Goal: Task Accomplishment & Management: Use online tool/utility

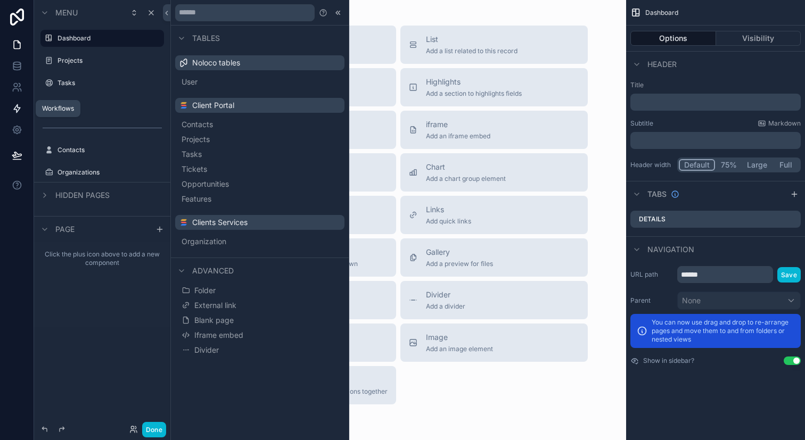
click at [18, 117] on link at bounding box center [17, 108] width 34 height 21
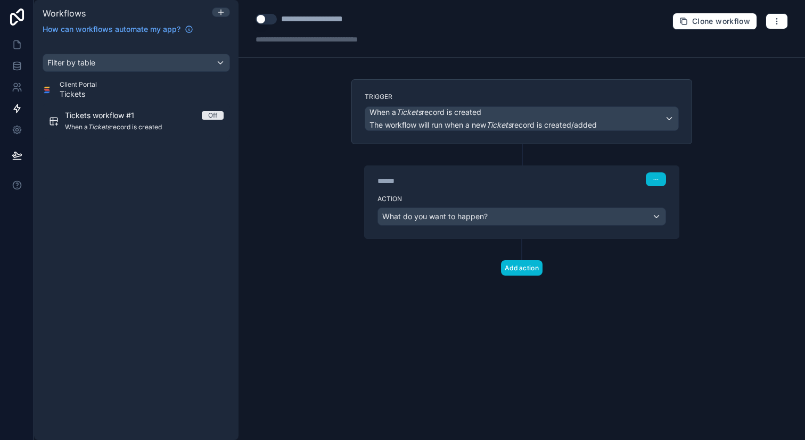
click at [544, 273] on div "Add action" at bounding box center [521, 257] width 341 height 37
click at [530, 269] on button "Add action" at bounding box center [522, 267] width 42 height 15
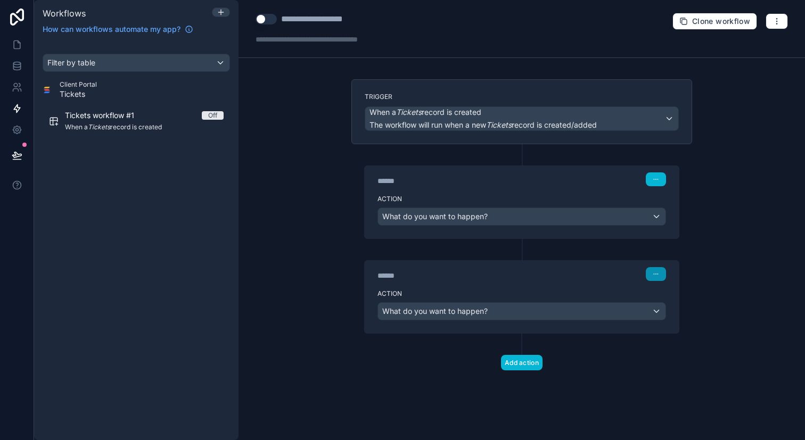
click at [652, 275] on button "button" at bounding box center [656, 274] width 20 height 14
click at [653, 315] on icon at bounding box center [653, 316] width 0 height 2
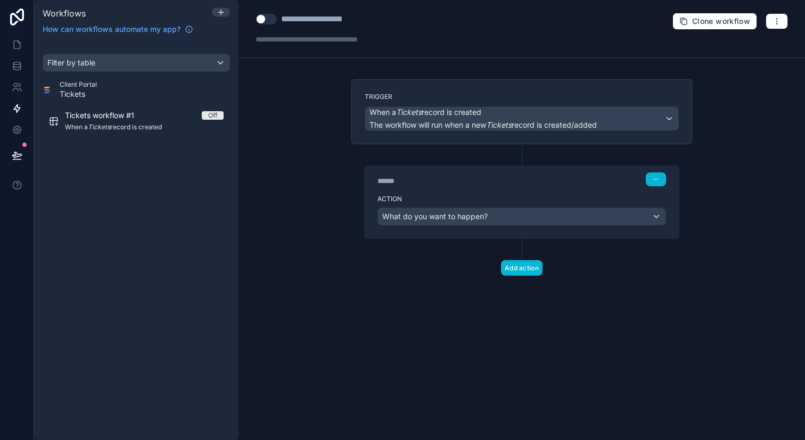
click at [224, 19] on div "Workflows" at bounding box center [136, 12] width 196 height 13
click at [225, 12] on icon at bounding box center [221, 12] width 9 height 9
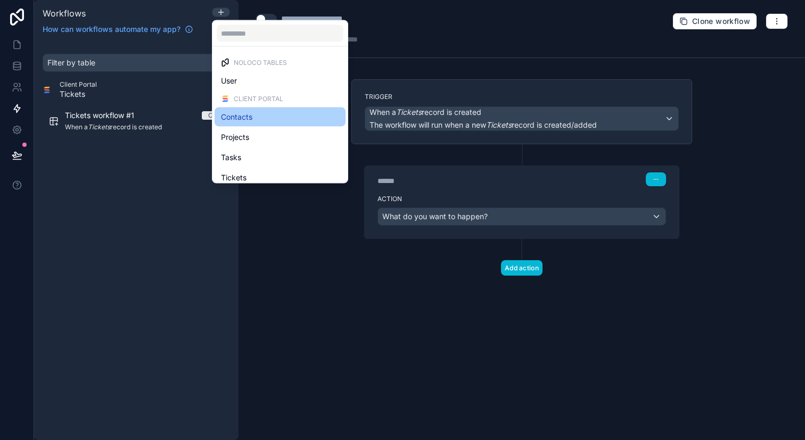
click at [251, 118] on span "Contacts" at bounding box center [236, 117] width 31 height 13
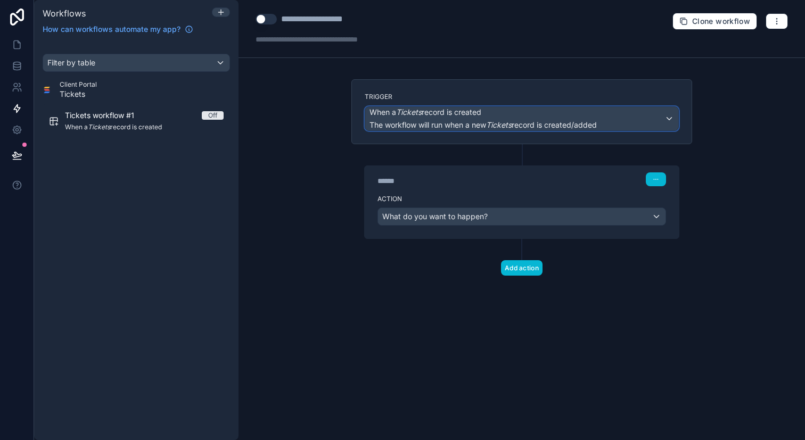
click at [453, 115] on span "When a Tickets record is created" at bounding box center [425, 112] width 112 height 11
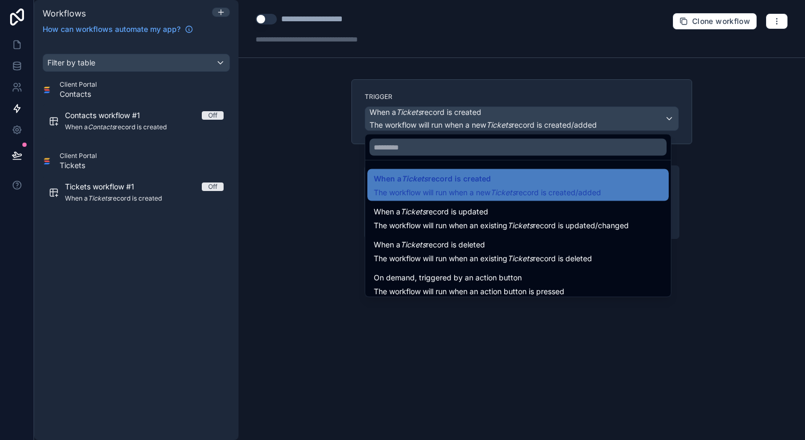
click at [453, 115] on div at bounding box center [402, 220] width 805 height 440
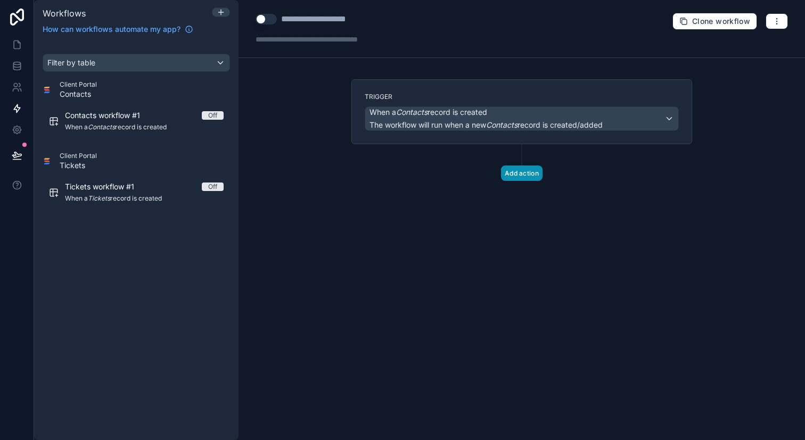
click at [516, 179] on button "Add action" at bounding box center [522, 173] width 42 height 15
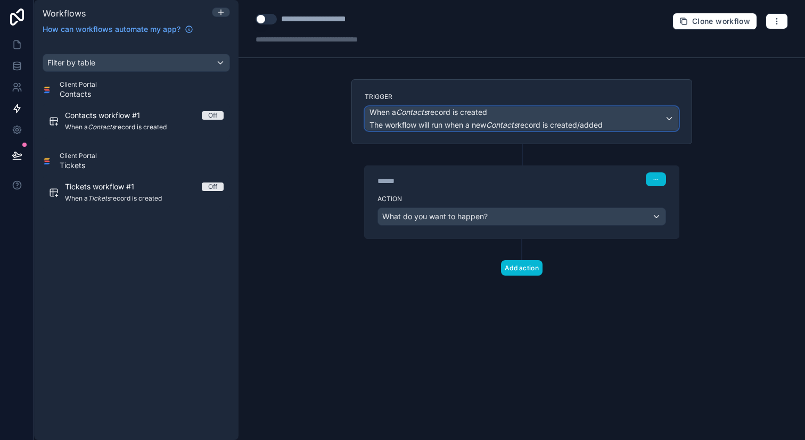
click at [542, 130] on span "The workflow will run when a new Contacts record is created/added" at bounding box center [485, 125] width 233 height 11
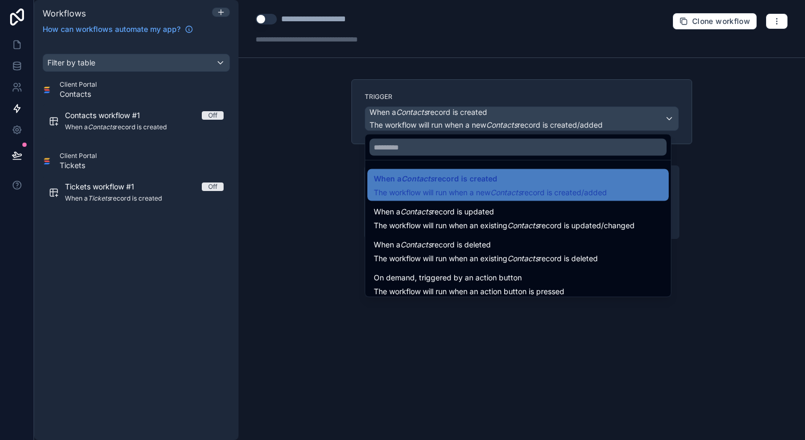
click at [548, 126] on div at bounding box center [402, 220] width 805 height 440
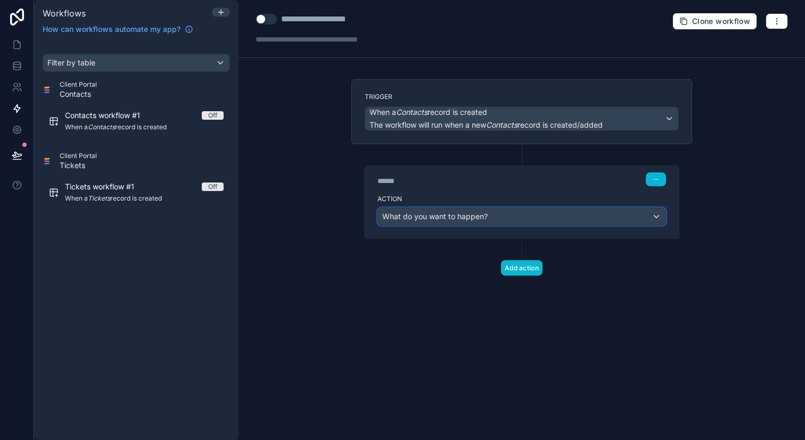
click at [540, 221] on div "What do you want to happen?" at bounding box center [521, 216] width 287 height 17
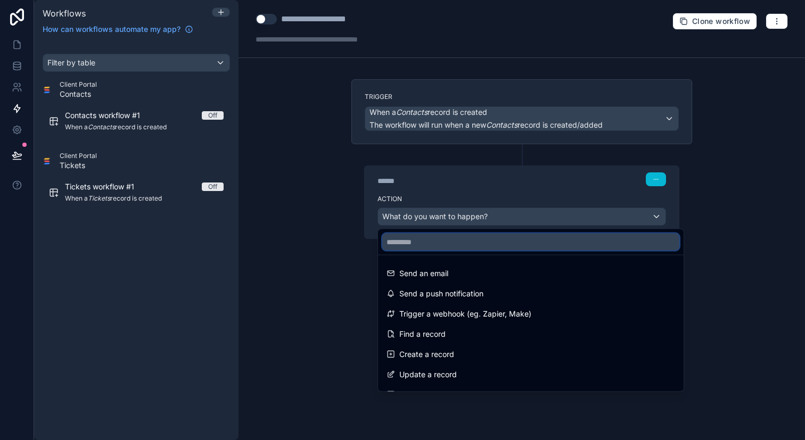
click at [513, 246] on input "text" at bounding box center [530, 242] width 297 height 17
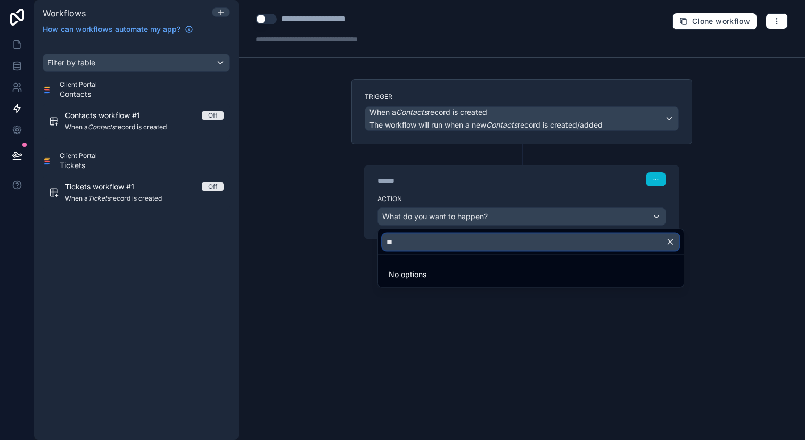
type input "*"
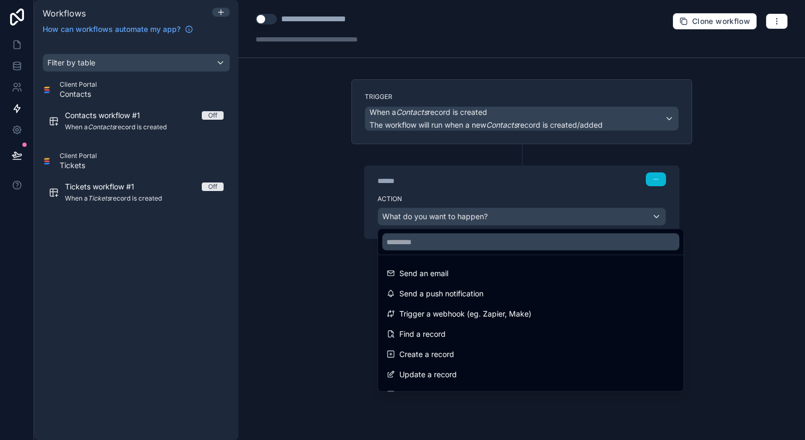
click at [353, 254] on div at bounding box center [402, 220] width 805 height 440
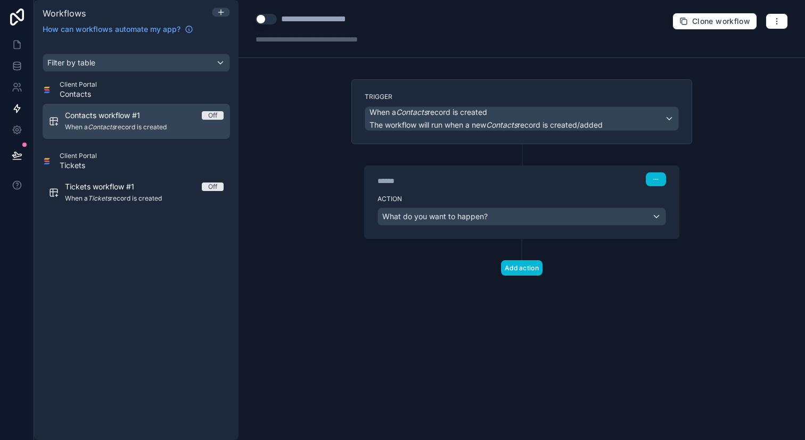
click at [216, 121] on div "Contacts workflow #1 Off When a Contacts record is created" at bounding box center [144, 121] width 159 height 22
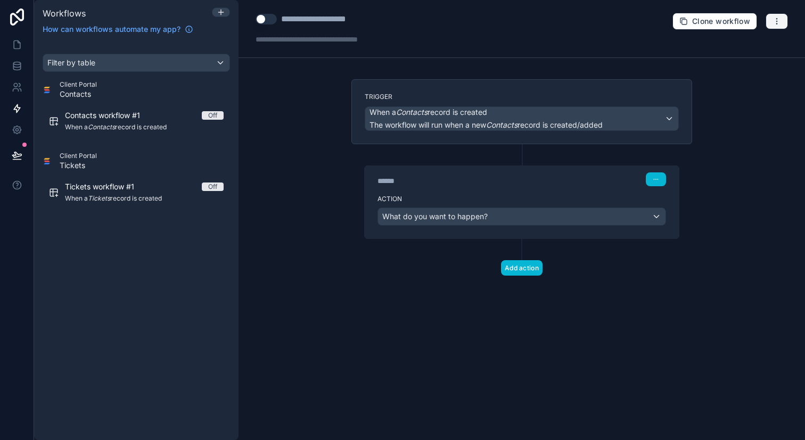
click at [781, 27] on button "button" at bounding box center [777, 21] width 22 height 16
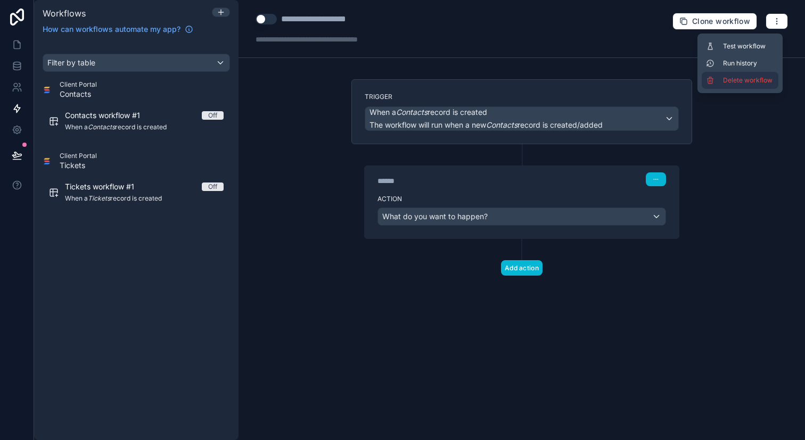
click at [752, 75] on button "Delete workflow" at bounding box center [740, 80] width 77 height 17
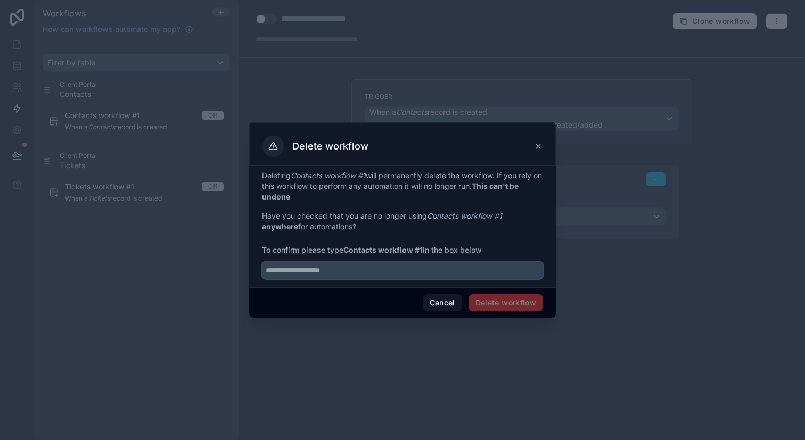
click at [498, 270] on input "text" at bounding box center [402, 270] width 281 height 17
type input "**"
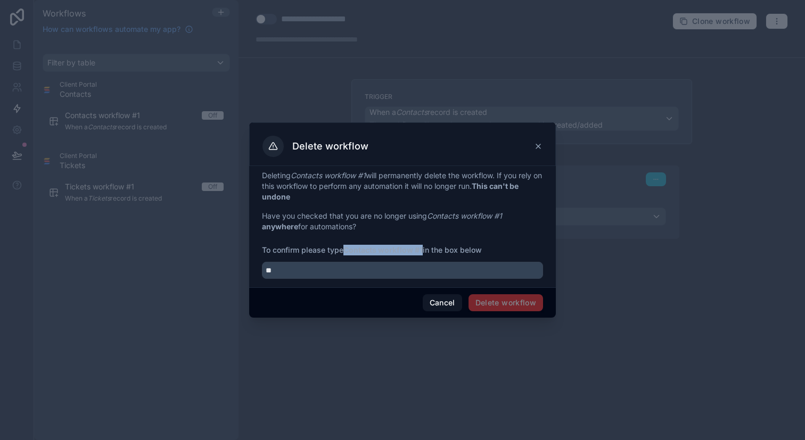
drag, startPoint x: 347, startPoint y: 253, endPoint x: 424, endPoint y: 252, distance: 76.7
click at [423, 252] on strong "Contacts workflow #1" at bounding box center [382, 249] width 79 height 9
copy strong "Contacts workflow #1"
click at [420, 266] on input "**" at bounding box center [402, 270] width 281 height 17
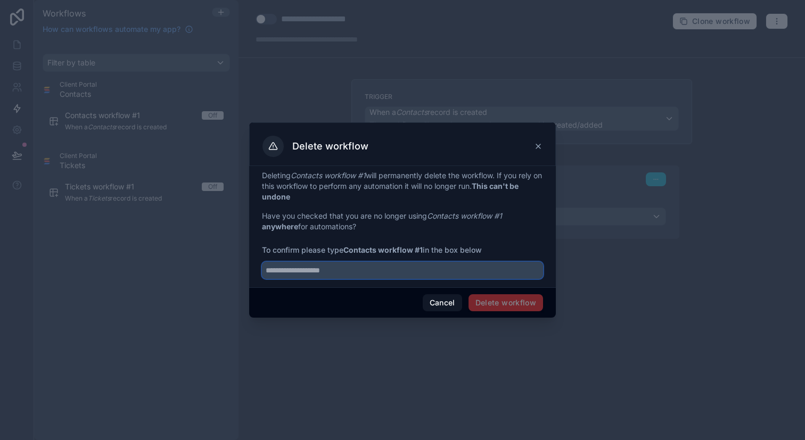
paste input "**********"
type input "**********"
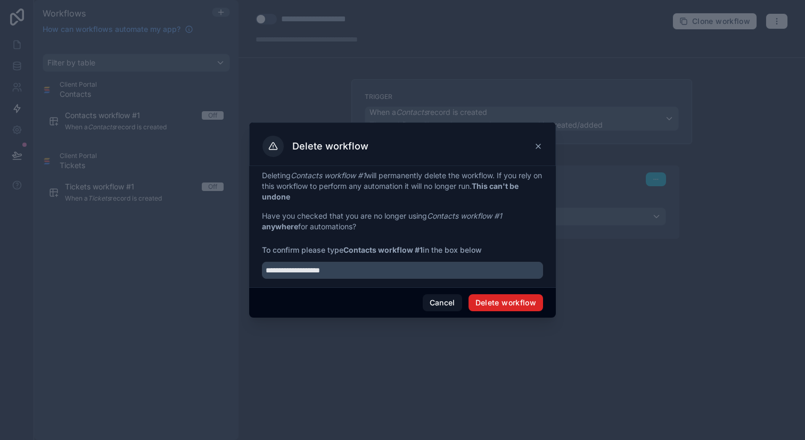
click at [492, 299] on button "Delete workflow" at bounding box center [505, 302] width 75 height 17
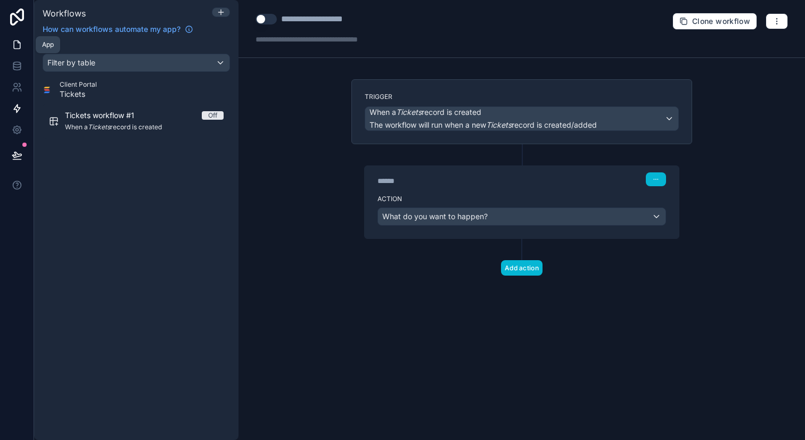
click at [20, 39] on link at bounding box center [17, 44] width 34 height 21
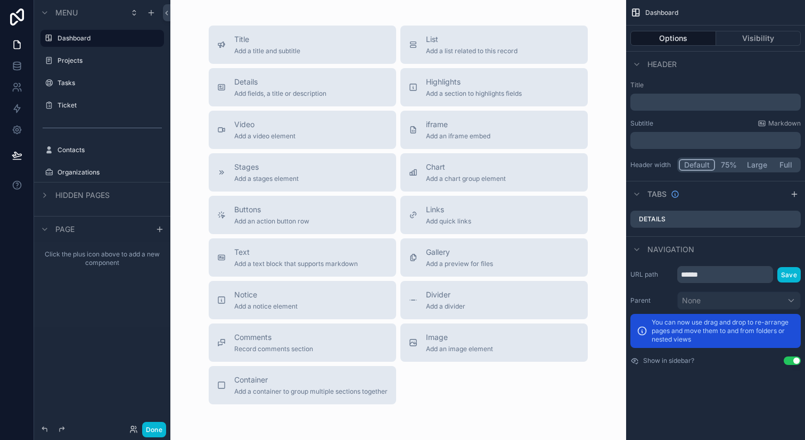
click at [686, 404] on div "Dashboard Options Visibility Header Title ﻿ Subtitle Markdown ﻿ Header width De…" at bounding box center [715, 220] width 179 height 440
click at [659, 413] on div "Dashboard Options Visibility Header Title ﻿ Subtitle Markdown ﻿ Header width De…" at bounding box center [715, 220] width 179 height 440
click at [586, 401] on div "Title Add a title and subtitle List Add a list related to this record Details A…" at bounding box center [398, 215] width 396 height 379
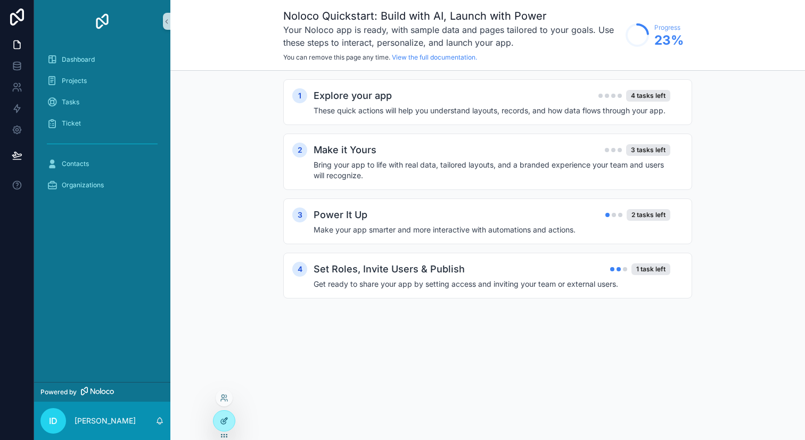
click at [226, 425] on div at bounding box center [223, 421] width 21 height 20
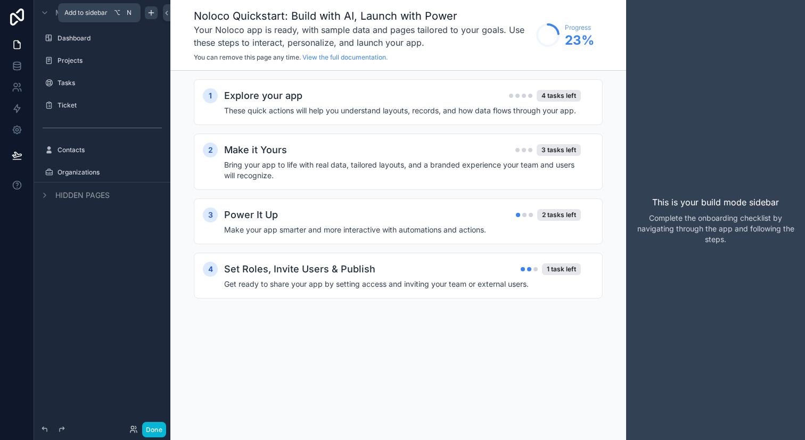
click at [147, 14] on icon "scrollable content" at bounding box center [151, 13] width 9 height 9
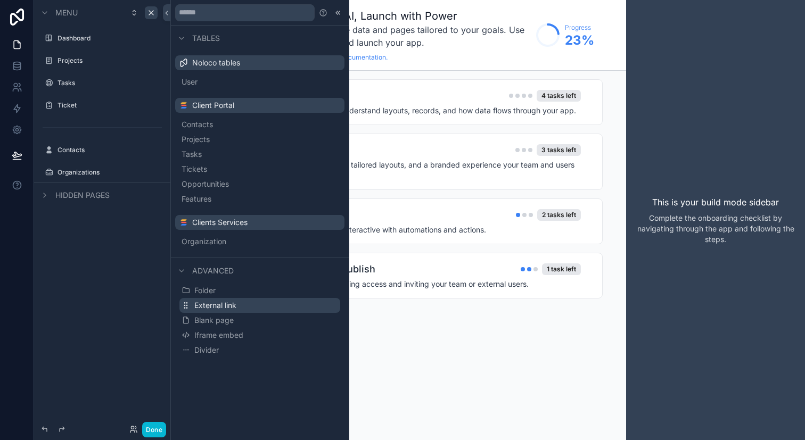
click at [232, 307] on span "External link" at bounding box center [215, 305] width 42 height 11
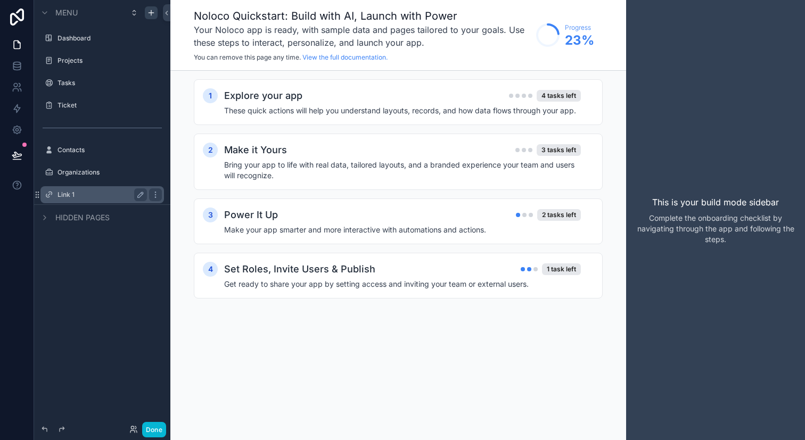
click at [122, 199] on label "Link 1" at bounding box center [99, 195] width 85 height 9
click at [142, 194] on icon "scrollable content" at bounding box center [142, 194] width 2 height 2
click at [122, 197] on input "******" at bounding box center [93, 194] width 72 height 13
click at [160, 190] on div "scrollable content" at bounding box center [155, 194] width 13 height 13
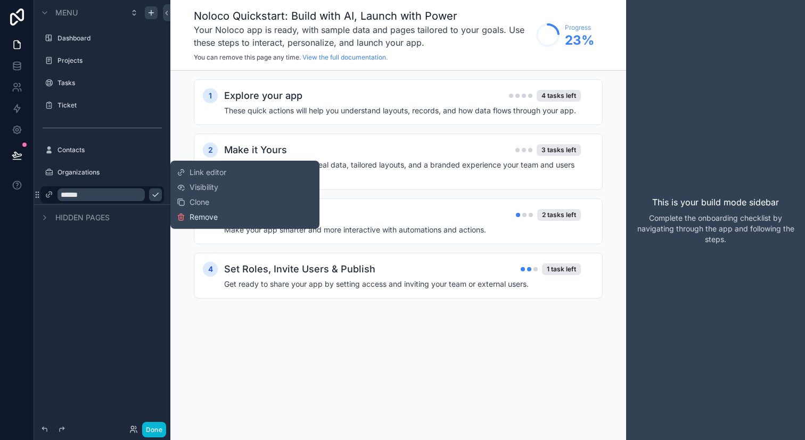
click at [186, 213] on button "Remove" at bounding box center [197, 217] width 41 height 11
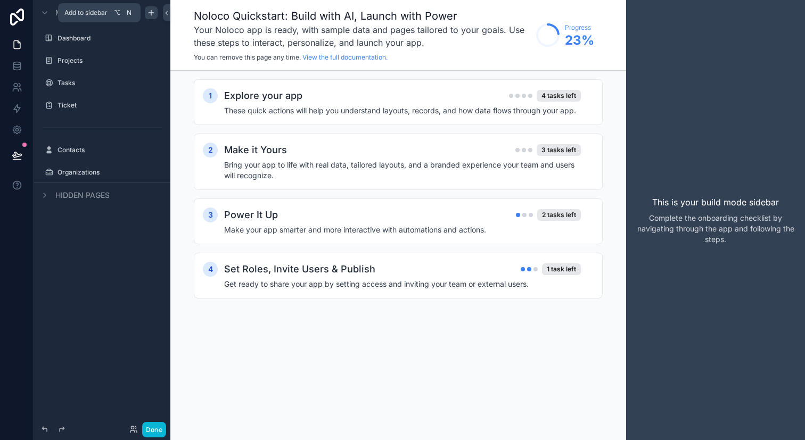
click at [150, 17] on icon "scrollable content" at bounding box center [151, 13] width 9 height 9
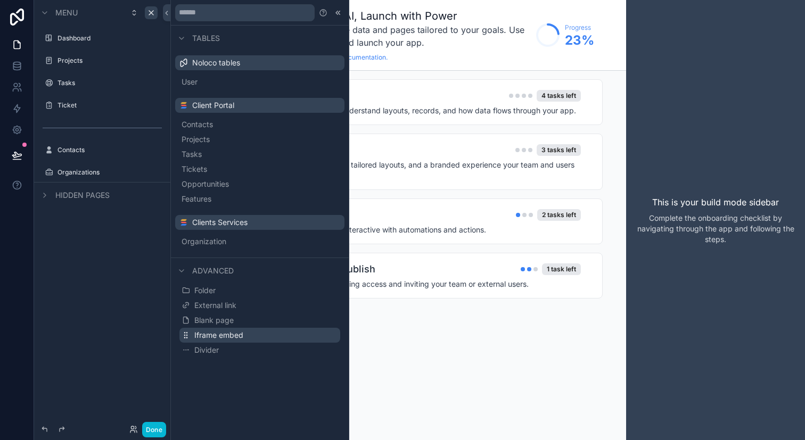
click at [240, 334] on span "Iframe embed" at bounding box center [218, 335] width 49 height 11
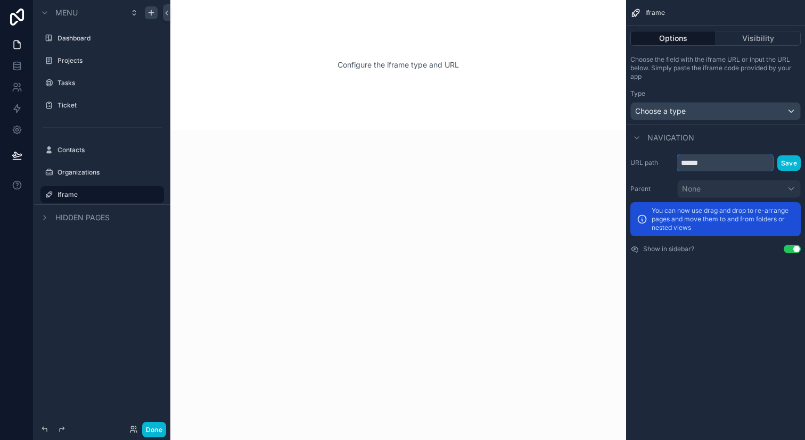
click at [723, 163] on input "******" at bounding box center [725, 162] width 96 height 17
paste input "**********"
type input "**********"
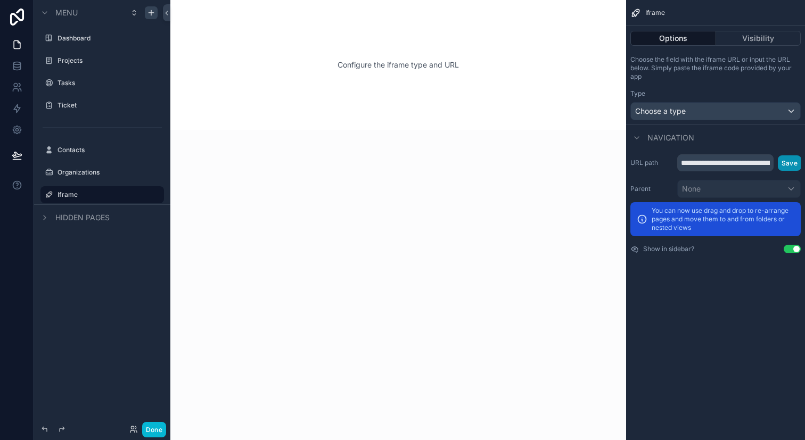
click at [787, 158] on button "Save" at bounding box center [789, 162] width 23 height 15
click at [752, 164] on input "**********" at bounding box center [725, 162] width 96 height 17
click at [792, 157] on button "Save" at bounding box center [789, 162] width 23 height 15
click at [145, 419] on div "Done" at bounding box center [102, 429] width 136 height 21
click at [147, 421] on div "Done" at bounding box center [102, 429] width 136 height 21
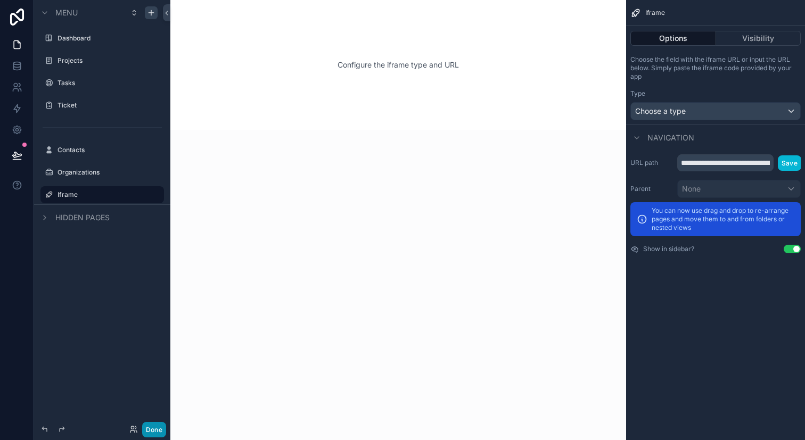
click at [150, 424] on button "Done" at bounding box center [154, 429] width 24 height 15
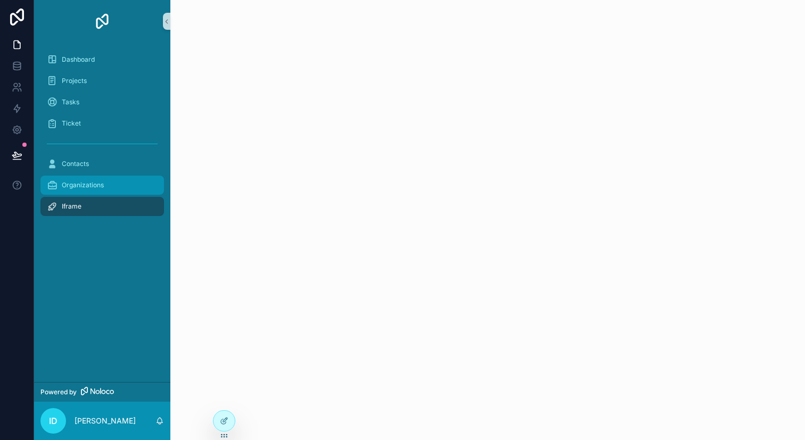
click at [97, 184] on span "Organizations" at bounding box center [83, 185] width 42 height 9
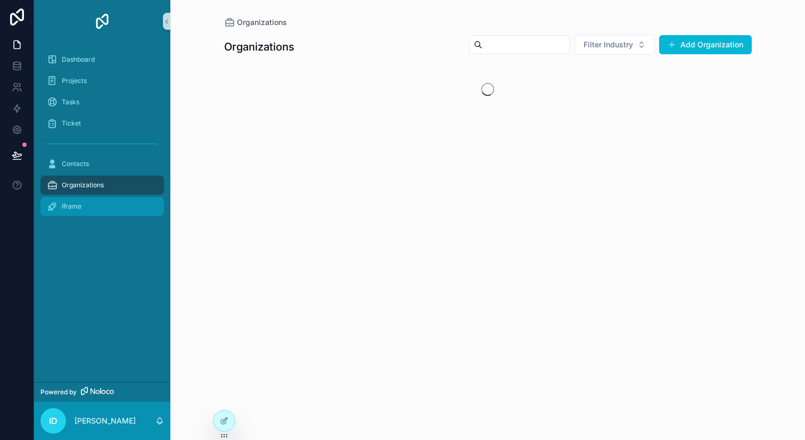
click at [102, 207] on div "Iframe" at bounding box center [102, 206] width 111 height 17
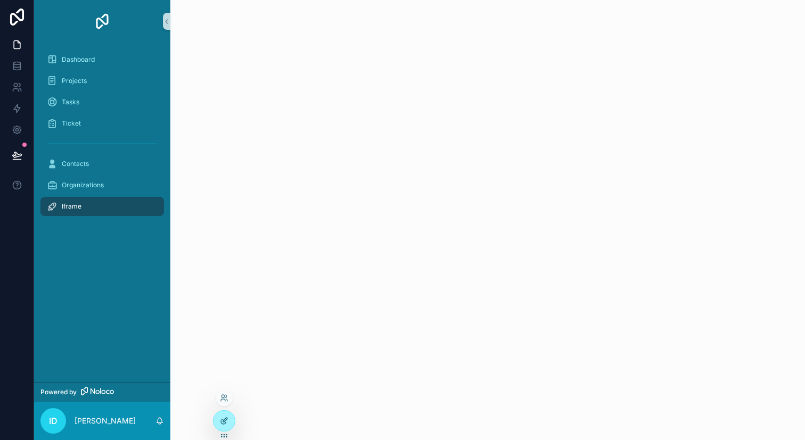
click at [229, 415] on div at bounding box center [223, 421] width 21 height 20
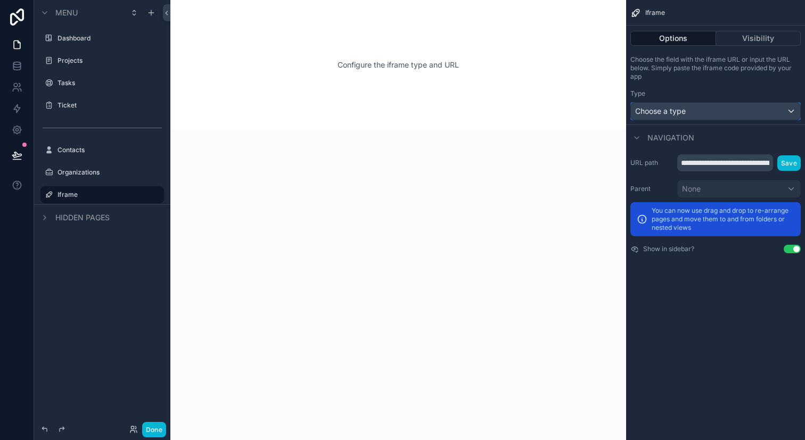
click at [712, 120] on button "Choose a type" at bounding box center [715, 111] width 170 height 18
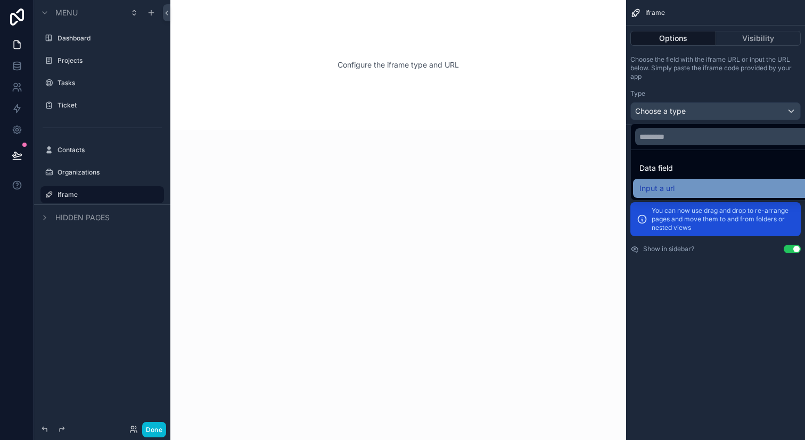
click at [706, 182] on div "Input a url" at bounding box center [727, 188] width 177 height 13
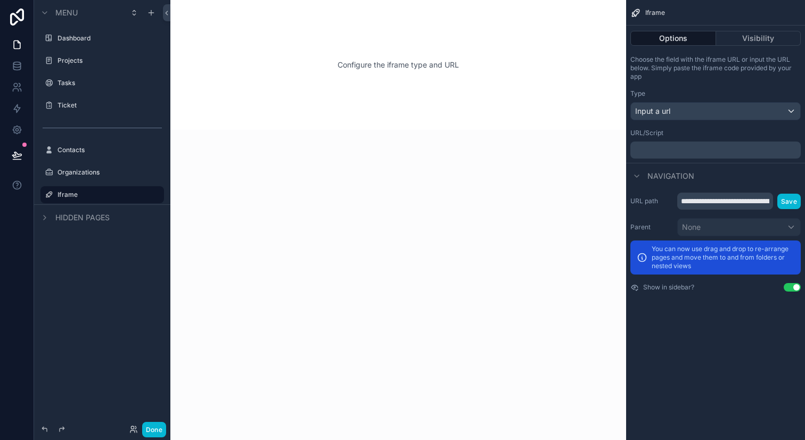
click at [717, 149] on p "﻿" at bounding box center [717, 150] width 164 height 9
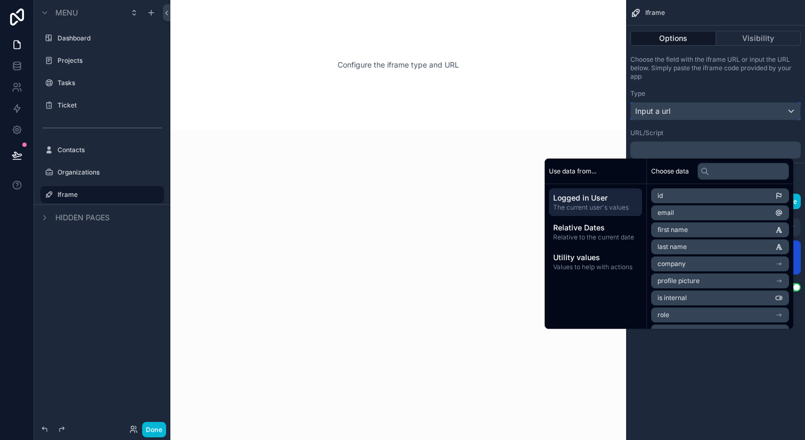
click at [725, 117] on div "Input a url" at bounding box center [715, 111] width 169 height 17
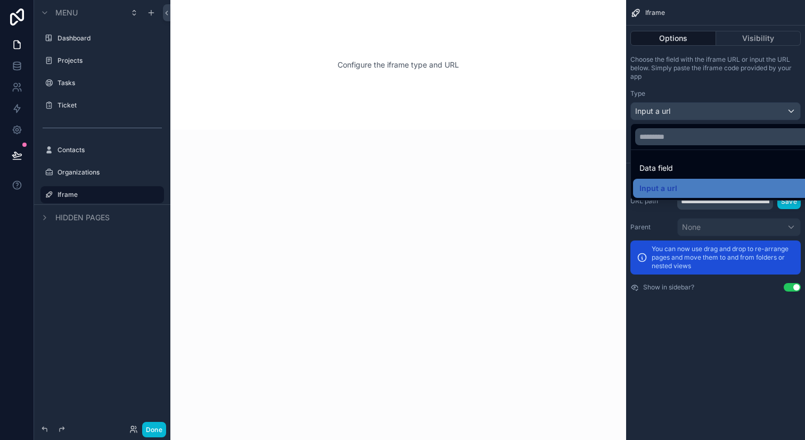
click at [164, 423] on div "scrollable content" at bounding box center [402, 220] width 805 height 440
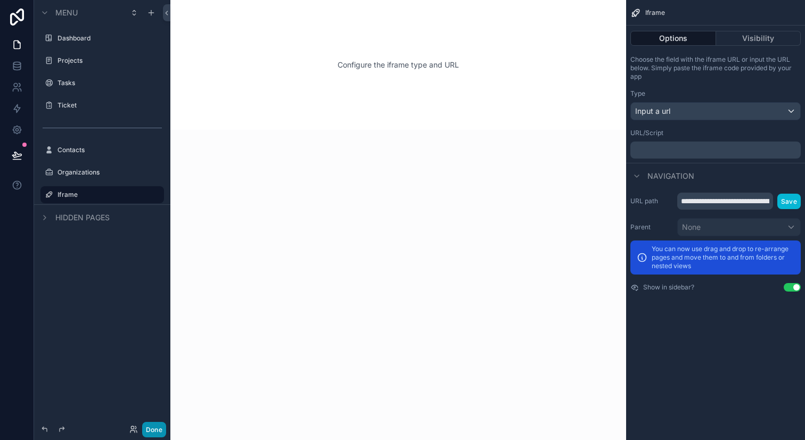
click at [163, 431] on button "Done" at bounding box center [154, 429] width 24 height 15
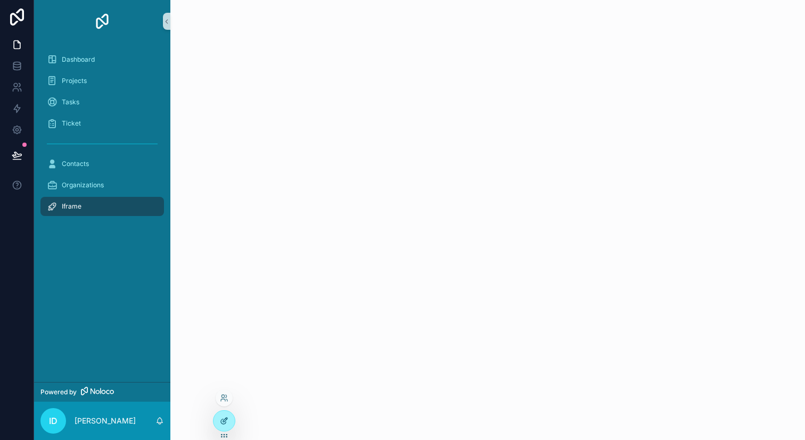
click at [217, 425] on div at bounding box center [223, 421] width 21 height 20
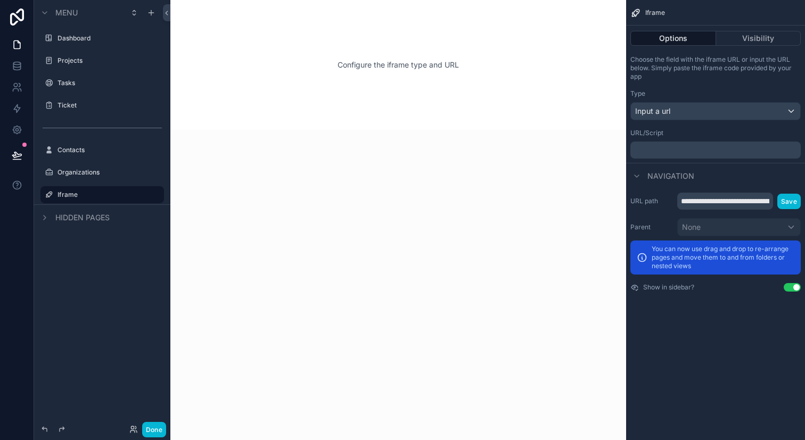
click at [219, 422] on div "scrollable content" at bounding box center [398, 220] width 456 height 440
click at [153, 194] on icon "scrollable content" at bounding box center [155, 195] width 9 height 9
click at [193, 207] on span "Remove" at bounding box center [204, 202] width 28 height 11
